Goal: Obtain resource: Download file/media

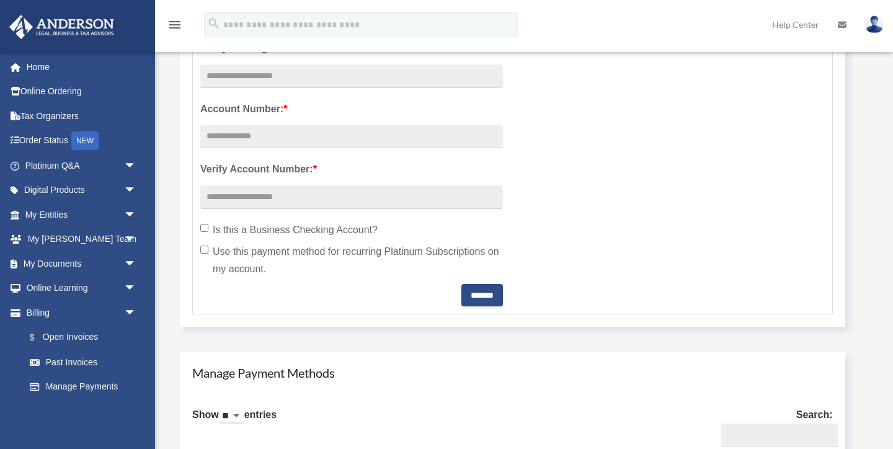
scroll to position [446, 0]
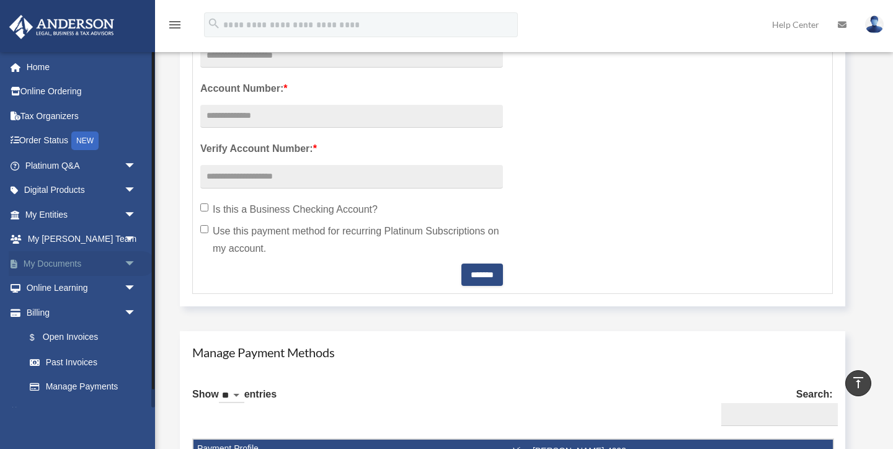
click at [128, 264] on span "arrow_drop_down" at bounding box center [136, 263] width 25 height 25
click at [53, 290] on link "Box" at bounding box center [86, 288] width 138 height 25
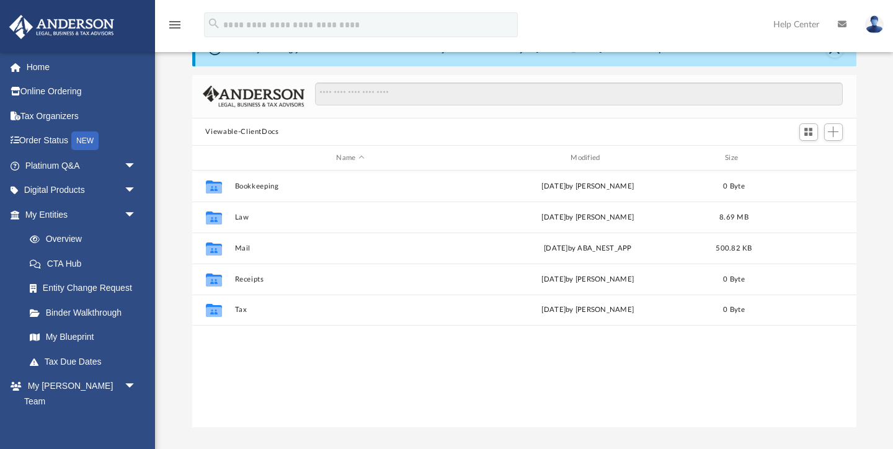
scroll to position [33, 0]
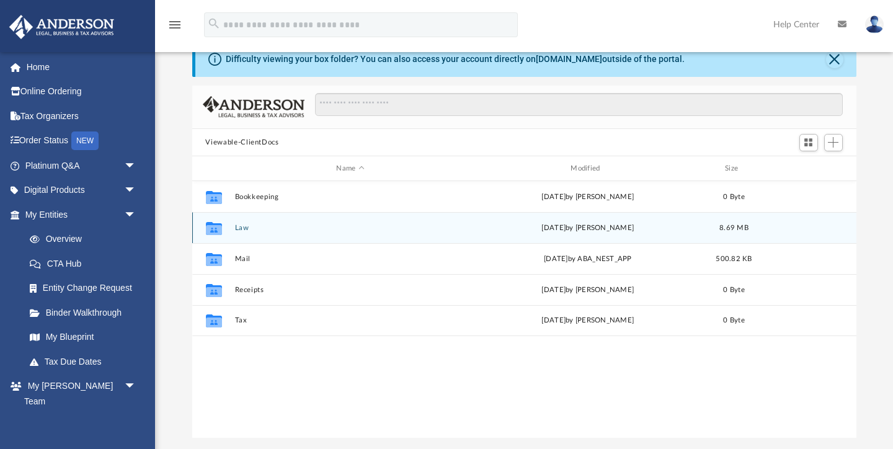
click at [239, 227] on button "Law" at bounding box center [350, 228] width 232 height 8
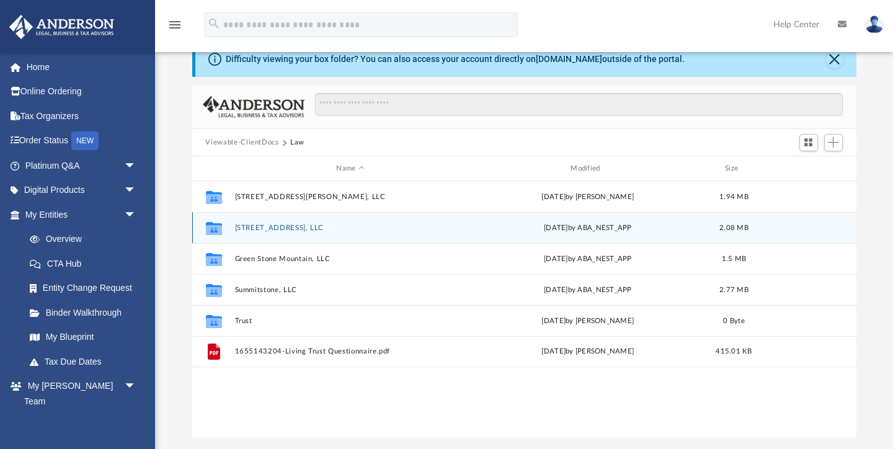
click at [239, 227] on button "[STREET_ADDRESS], LLC" at bounding box center [350, 228] width 232 height 8
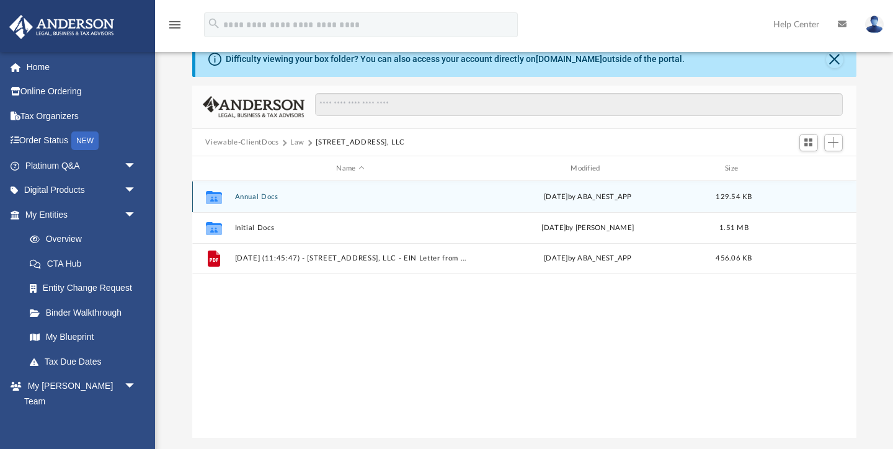
click at [252, 195] on button "Annual Docs" at bounding box center [350, 197] width 232 height 8
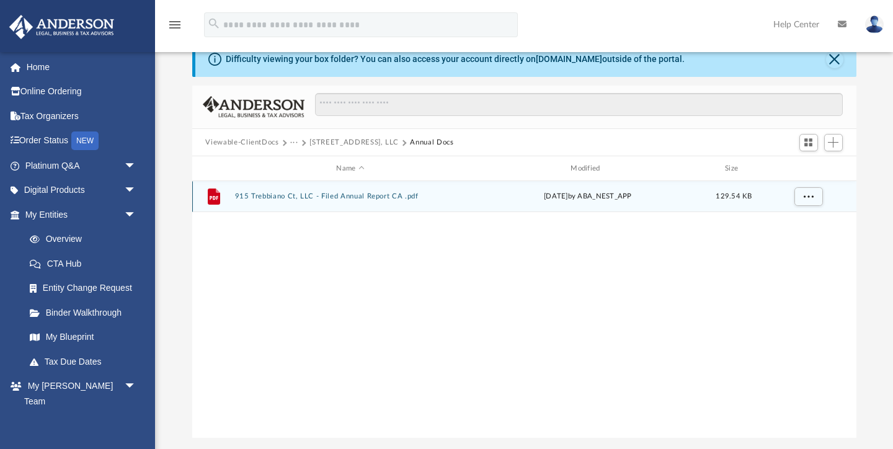
click at [252, 195] on button "915 Trebbiano Ct, LLC - Filed Annual Report CA .pdf" at bounding box center [350, 197] width 232 height 8
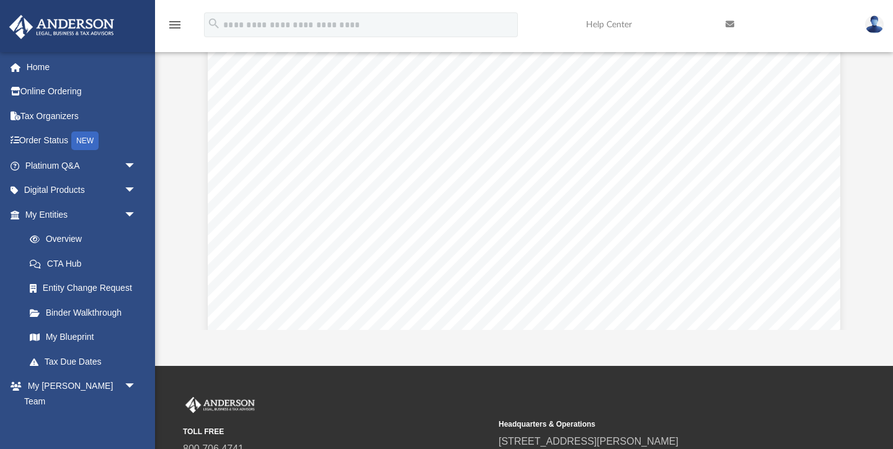
scroll to position [0, 0]
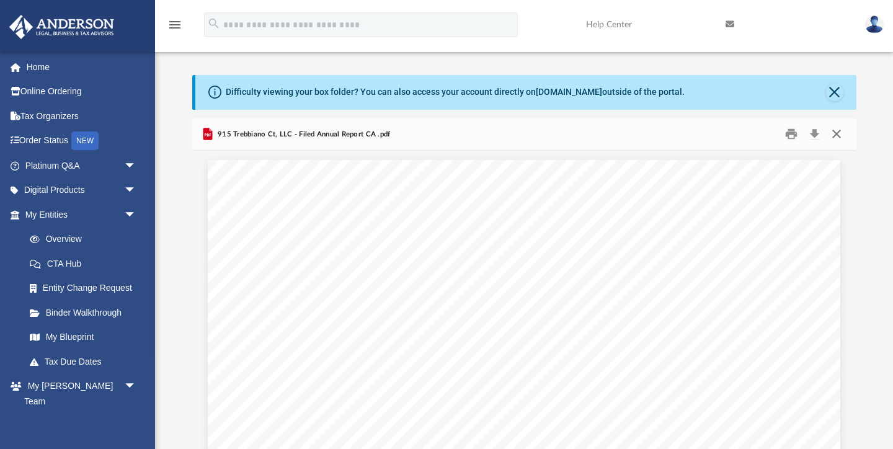
click at [834, 134] on button "Close" at bounding box center [836, 134] width 22 height 19
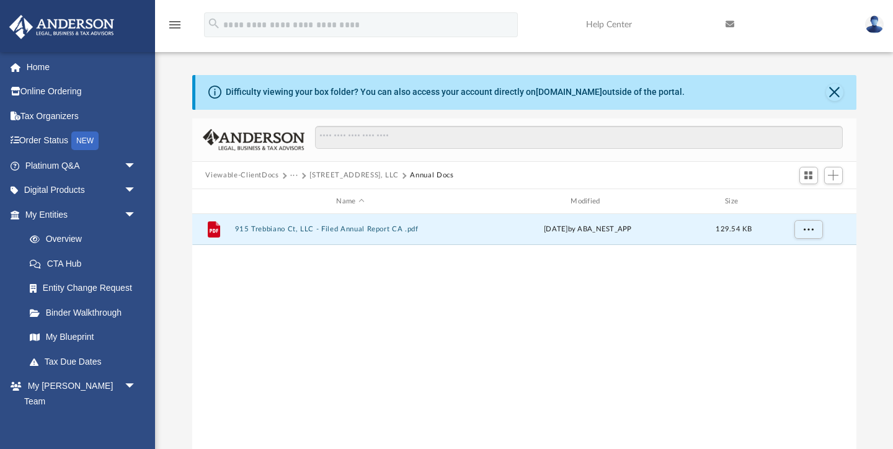
click at [360, 175] on button "915 Trebbiano Ct, LLC" at bounding box center [353, 175] width 89 height 11
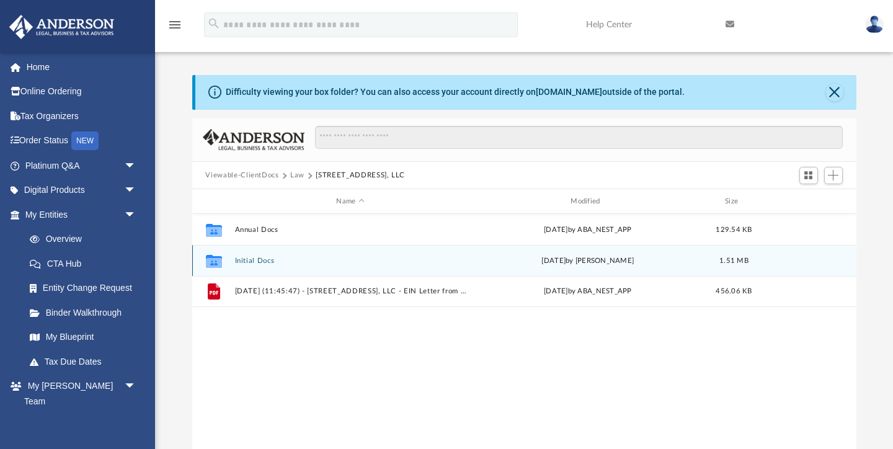
click at [250, 260] on button "Initial Docs" at bounding box center [350, 261] width 232 height 8
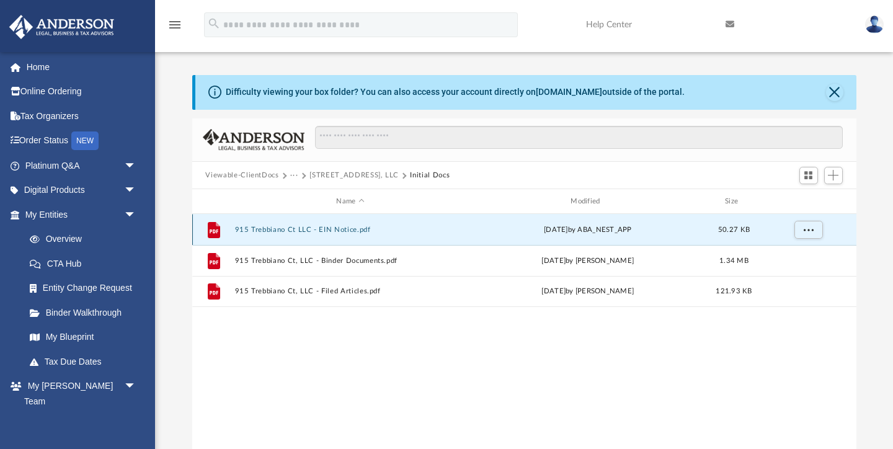
click at [261, 231] on button "915 Trebbiano Ct LLC - EIN Notice.pdf" at bounding box center [350, 230] width 232 height 8
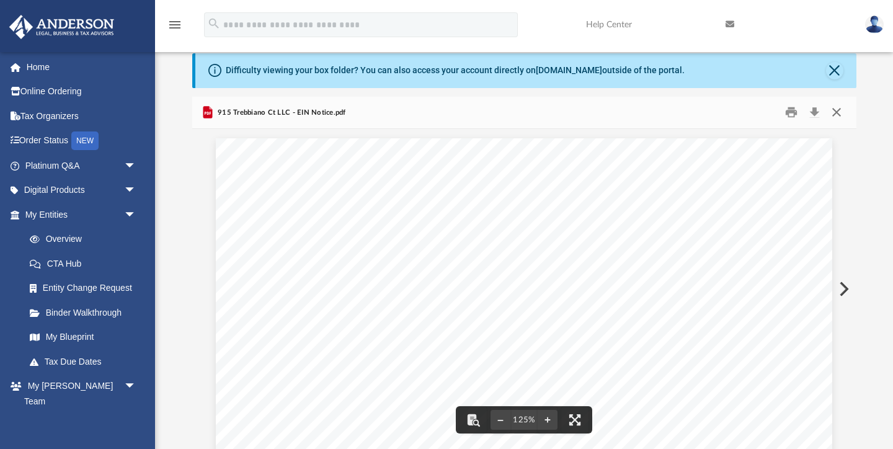
click at [835, 112] on button "Close" at bounding box center [836, 112] width 22 height 19
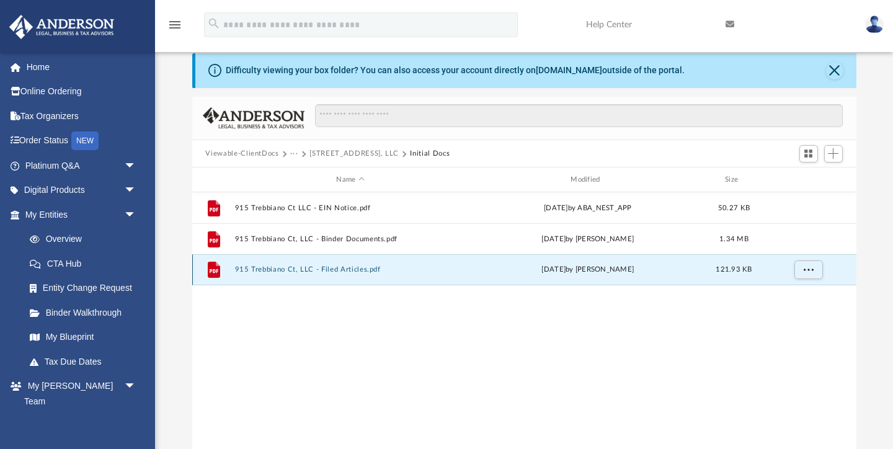
click at [326, 268] on button "915 Trebbiano Ct, LLC - Filed Articles.pdf" at bounding box center [350, 270] width 232 height 8
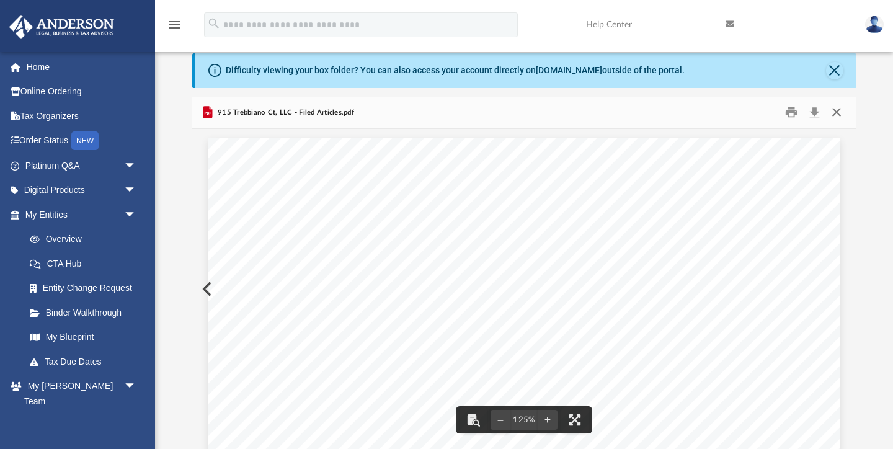
click at [838, 110] on button "Close" at bounding box center [836, 112] width 22 height 19
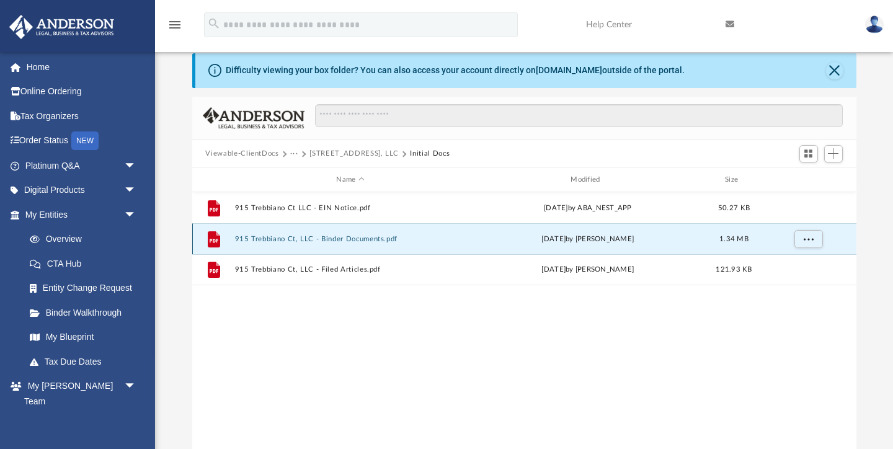
click at [324, 237] on button "915 Trebbiano Ct, LLC - Binder Documents.pdf" at bounding box center [350, 239] width 232 height 8
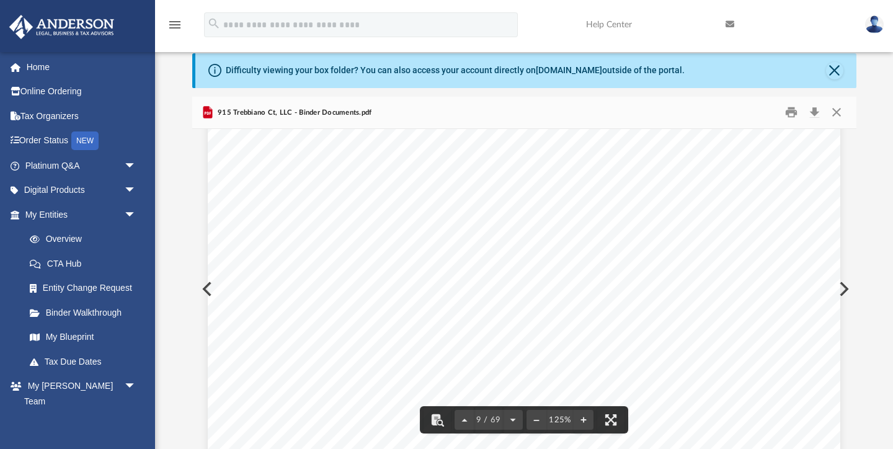
scroll to position [6961, 0]
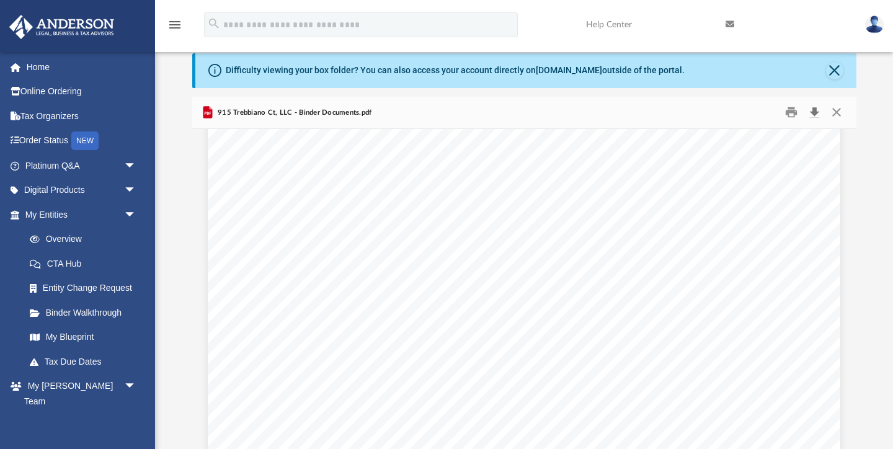
click at [813, 111] on button "Download" at bounding box center [815, 112] width 22 height 19
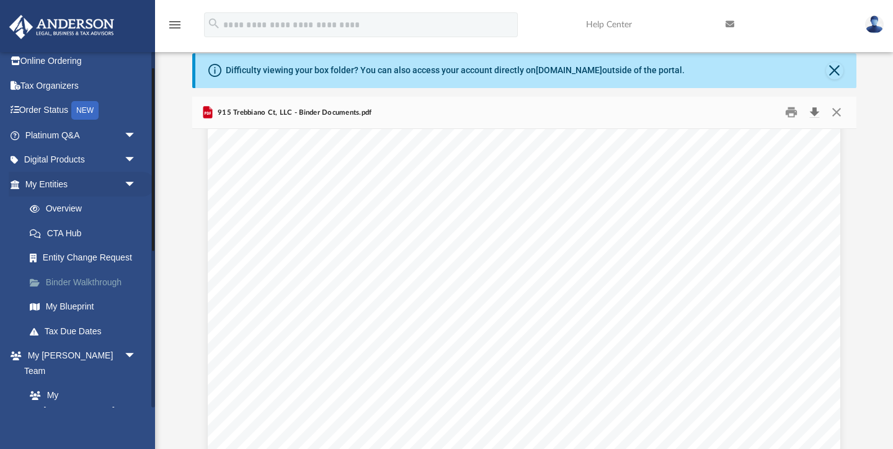
scroll to position [32, 0]
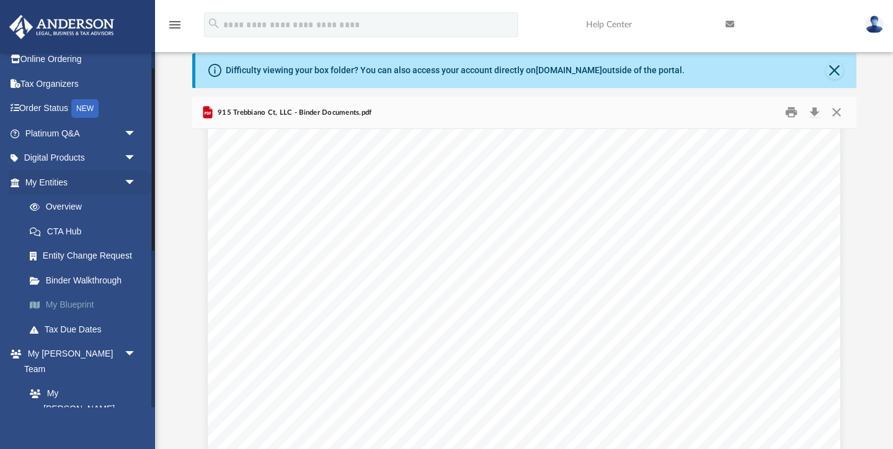
click at [68, 300] on link "My Blueprint" at bounding box center [86, 305] width 138 height 25
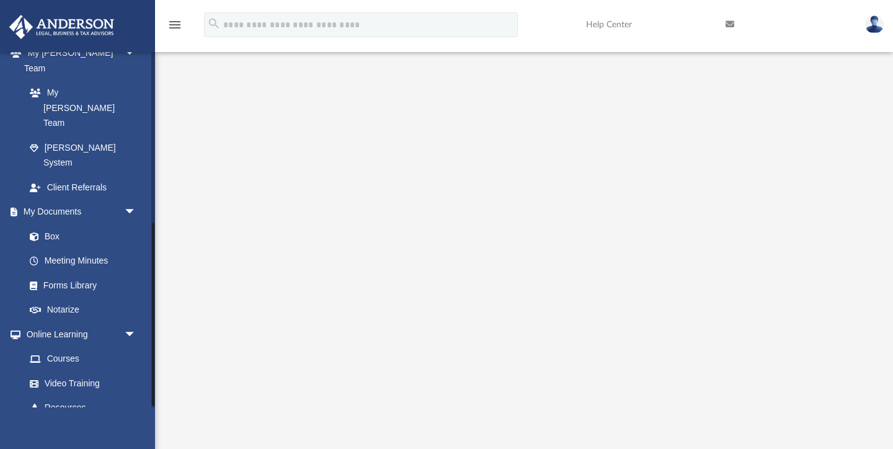
scroll to position [334, 0]
click at [69, 370] on link "Video Training" at bounding box center [86, 382] width 138 height 25
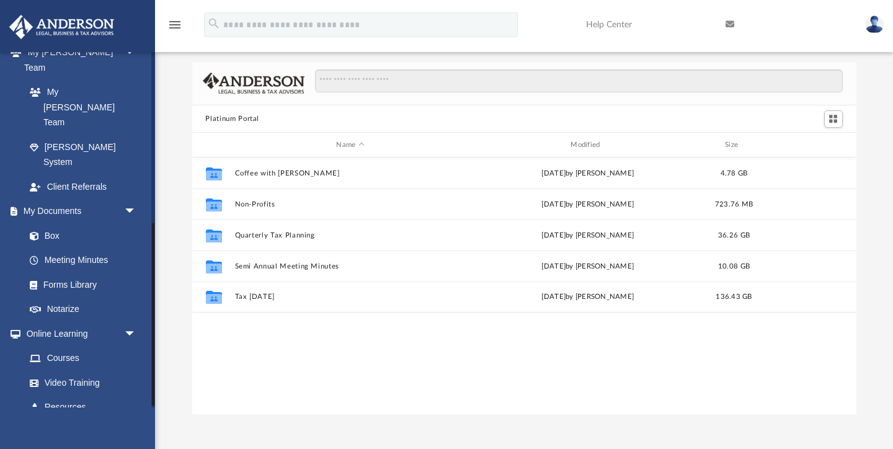
scroll to position [337, 0]
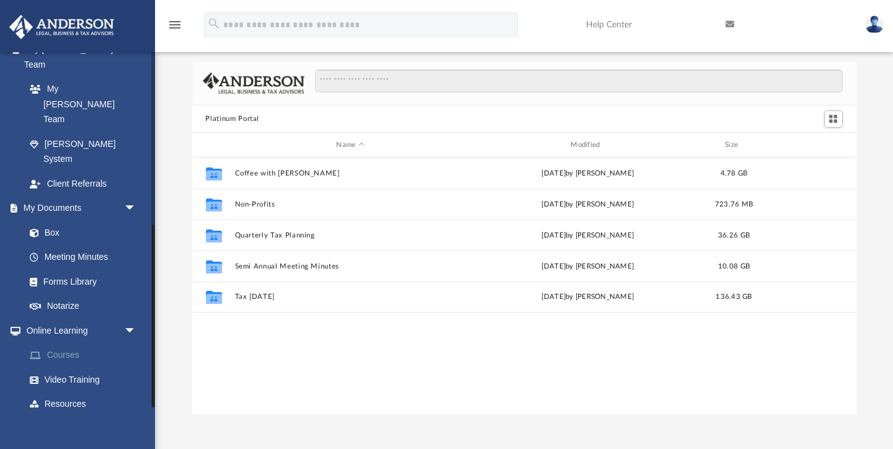
click at [68, 343] on link "Courses" at bounding box center [86, 355] width 138 height 25
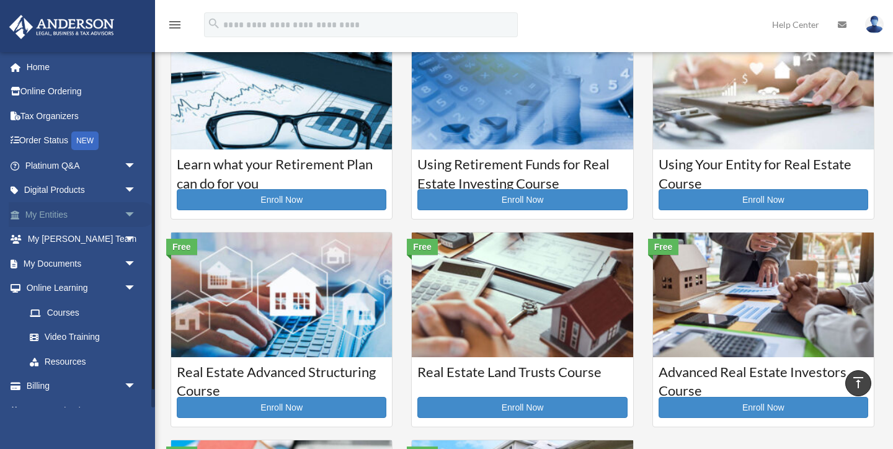
scroll to position [47, 0]
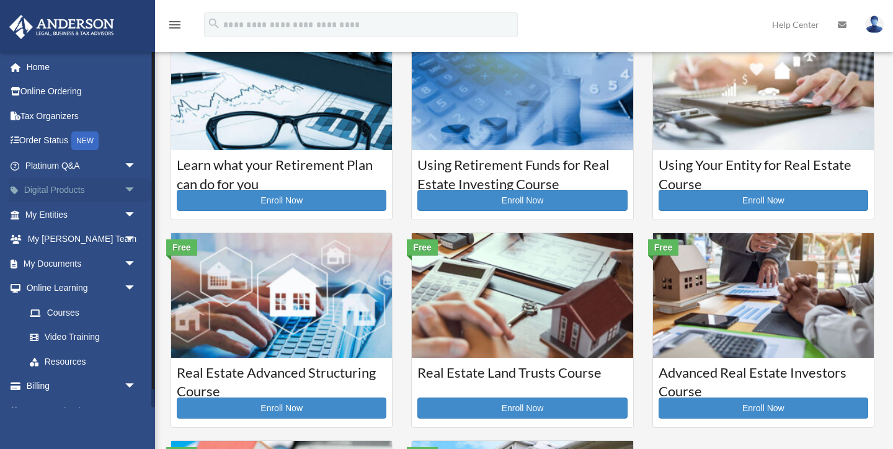
click at [130, 191] on span "arrow_drop_down" at bounding box center [136, 190] width 25 height 25
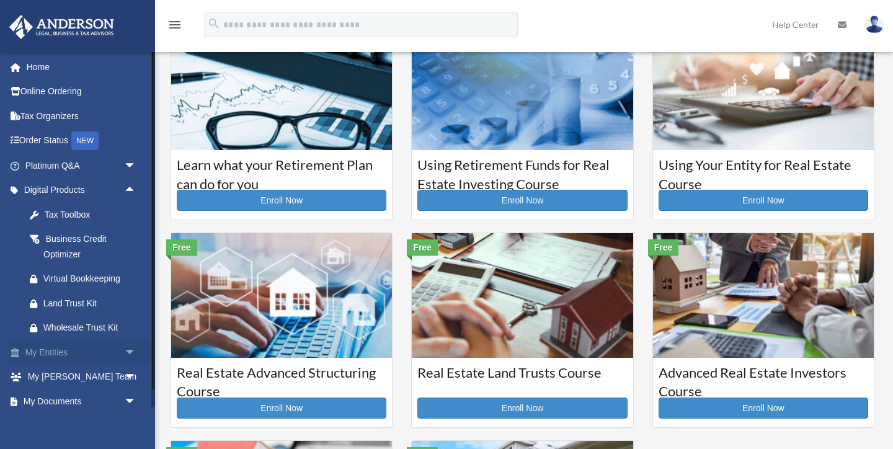
click at [58, 357] on link "My Entities arrow_drop_down" at bounding box center [82, 352] width 146 height 25
click at [132, 352] on span "arrow_drop_down" at bounding box center [136, 352] width 25 height 25
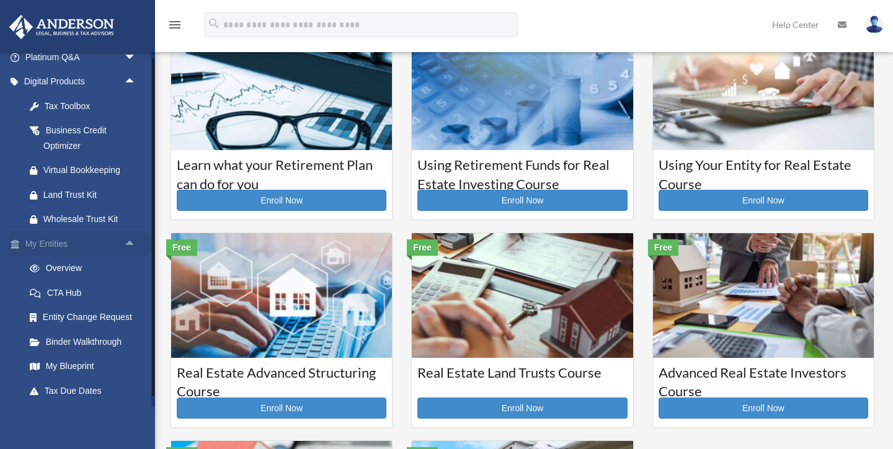
scroll to position [113, 0]
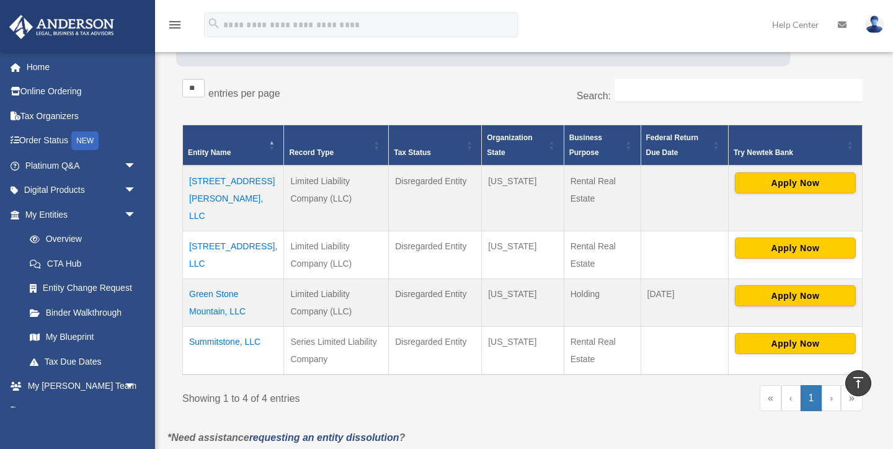
scroll to position [184, 0]
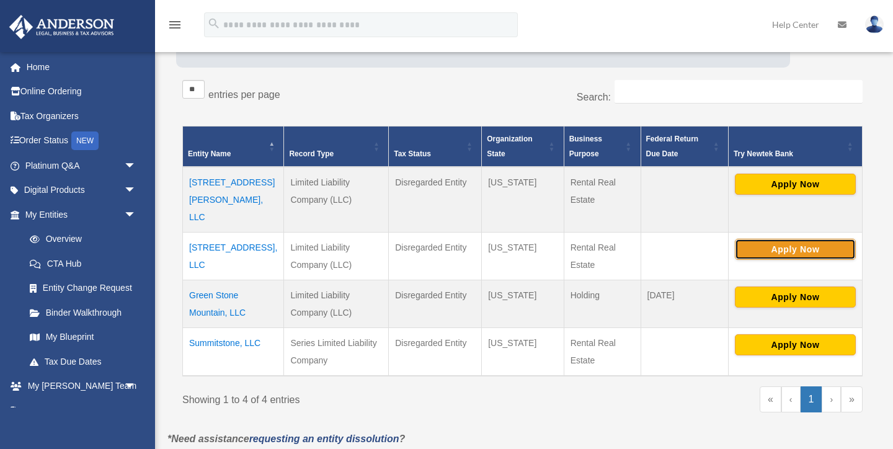
click at [777, 239] on button "Apply Now" at bounding box center [795, 249] width 121 height 21
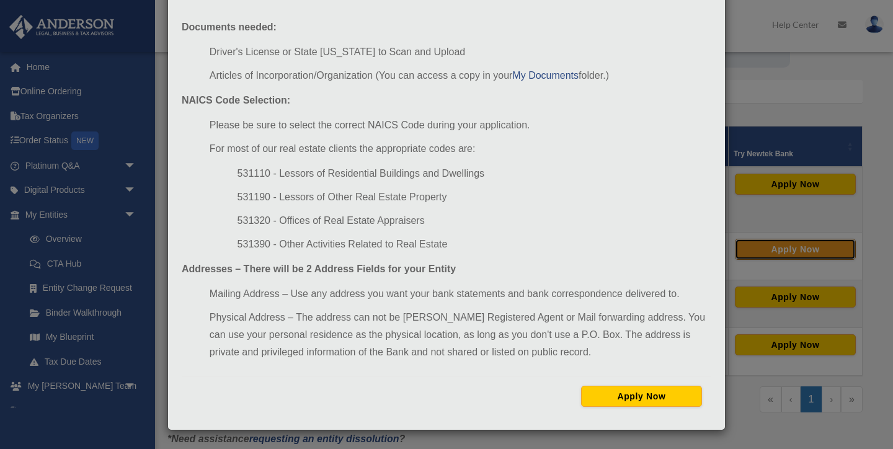
scroll to position [0, 0]
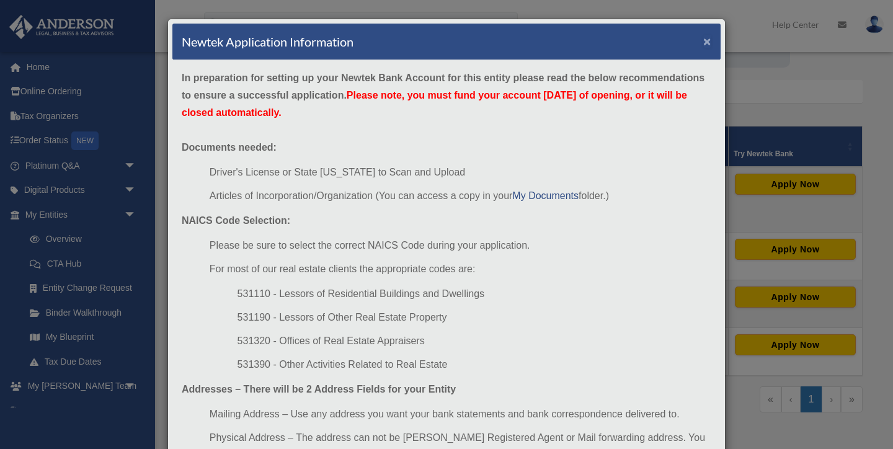
click at [706, 40] on button "×" at bounding box center [707, 41] width 8 height 13
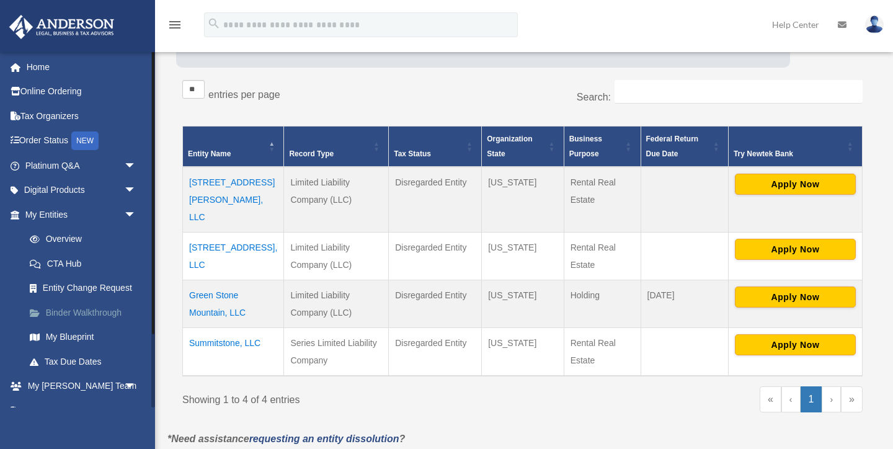
click at [71, 309] on link "Binder Walkthrough" at bounding box center [86, 312] width 138 height 25
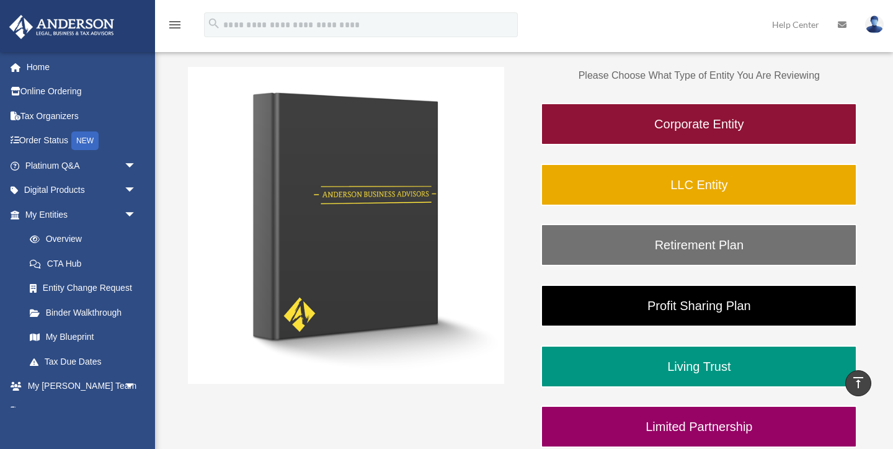
scroll to position [165, 0]
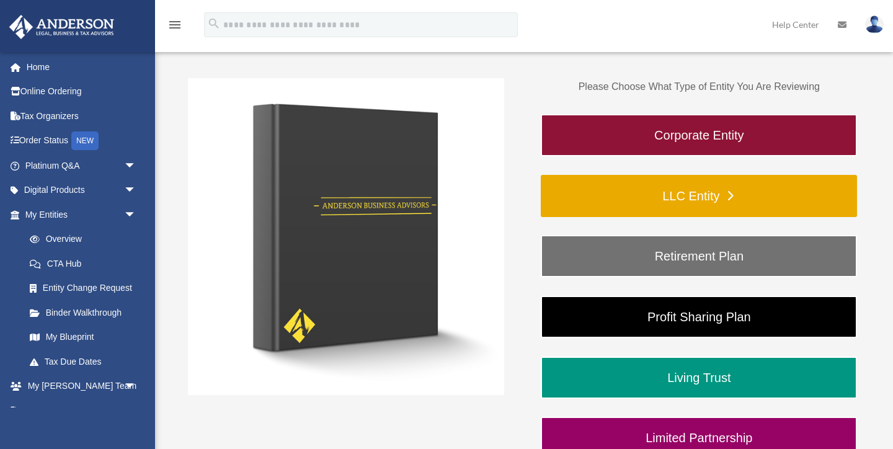
click at [697, 193] on link "LLC Entity" at bounding box center [699, 196] width 316 height 42
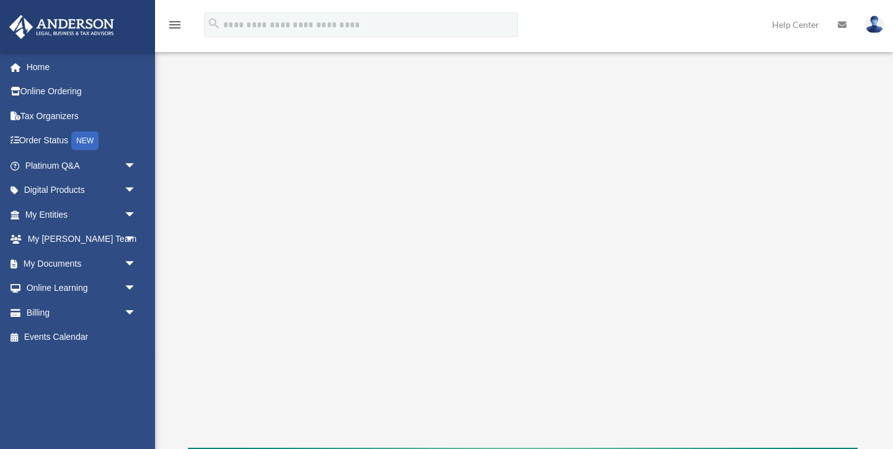
scroll to position [145, 0]
